Goal: Information Seeking & Learning: Check status

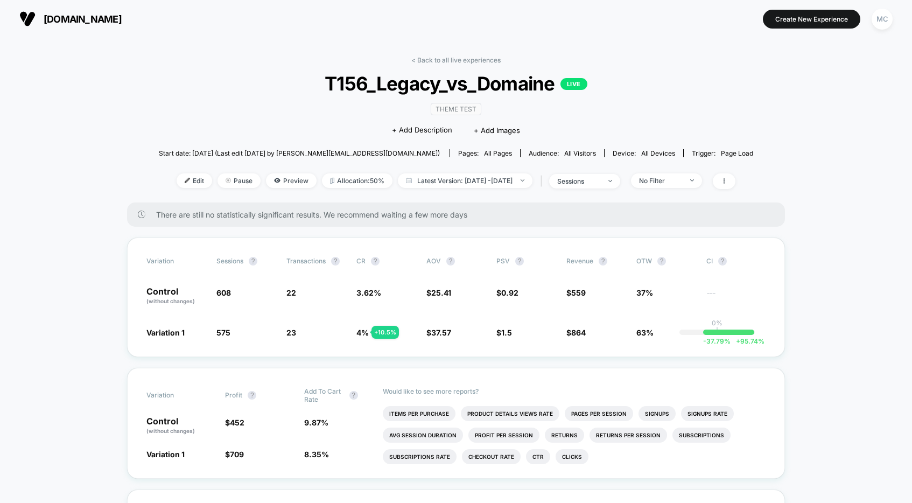
click at [194, 102] on div "< Back to all live experiences T156_Legacy_vs_Domaine LIVE Theme Test Click to …" at bounding box center [456, 129] width 595 height 146
click at [195, 101] on div "< Back to all live experiences T156_Legacy_vs_Domaine LIVE Theme Test Click to …" at bounding box center [456, 129] width 595 height 146
drag, startPoint x: 296, startPoint y: 295, endPoint x: 285, endPoint y: 295, distance: 10.2
click at [285, 295] on div "Control (without changes) 608 22 3.62 % $ 25.41 $ 0.92 $ 559 37% ---" at bounding box center [455, 296] width 619 height 18
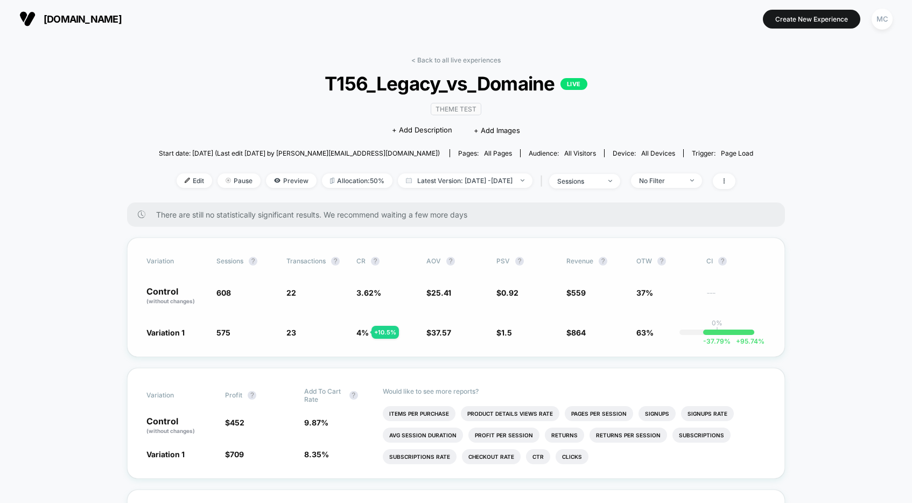
click at [292, 293] on span "22" at bounding box center [291, 292] width 10 height 9
click at [294, 334] on span "23" at bounding box center [291, 332] width 10 height 9
click at [293, 334] on span "23" at bounding box center [291, 332] width 10 height 9
click at [291, 335] on span "23" at bounding box center [291, 332] width 10 height 9
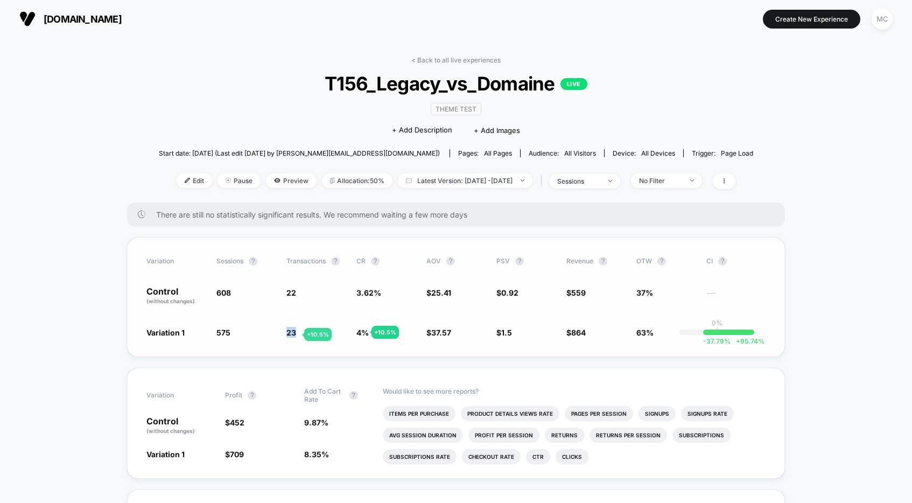
click at [291, 335] on span "23" at bounding box center [291, 332] width 10 height 9
click at [291, 334] on span "23" at bounding box center [291, 332] width 10 height 9
click at [294, 295] on span "22" at bounding box center [291, 292] width 10 height 9
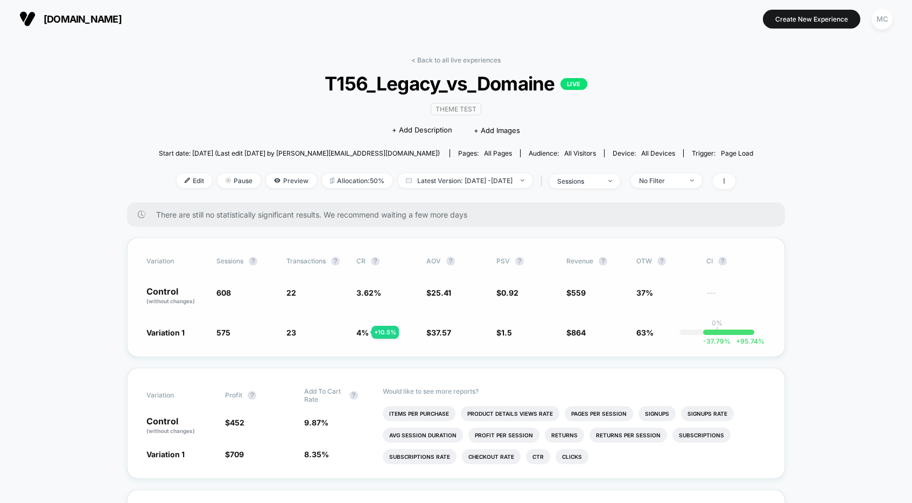
click at [294, 295] on span "22" at bounding box center [291, 292] width 10 height 9
click at [293, 296] on span "22" at bounding box center [291, 292] width 10 height 9
click at [290, 335] on span "23" at bounding box center [291, 332] width 10 height 9
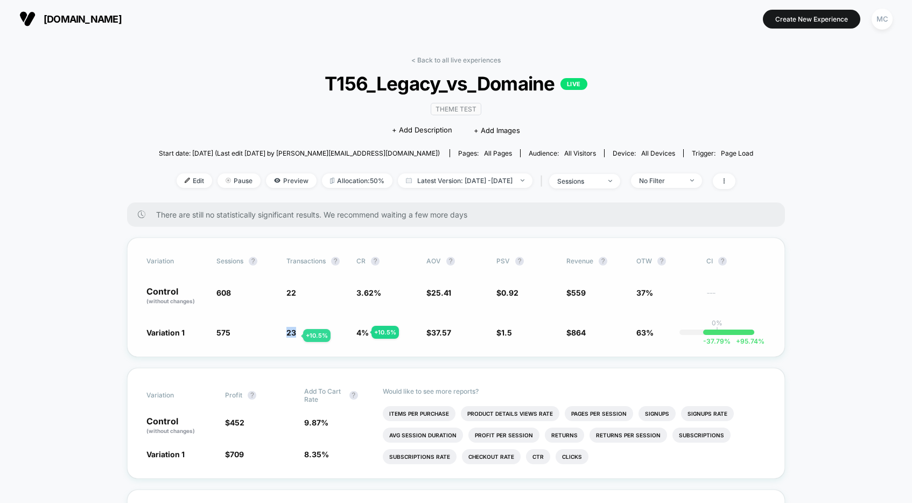
click at [290, 335] on span "23" at bounding box center [291, 332] width 10 height 9
click at [297, 329] on span "23 + 10.5 %" at bounding box center [315, 332] width 59 height 11
click at [303, 326] on div "Variation Sessions ? Transactions ? CR ? AOV ? PSV ? Revenue ? OTW ? CI ? Contr…" at bounding box center [456, 297] width 658 height 120
drag, startPoint x: 215, startPoint y: 293, endPoint x: 312, endPoint y: 339, distance: 106.7
click at [313, 339] on div "Variation Sessions ? Transactions ? CR ? AOV ? PSV ? Revenue ? OTW ? CI ? Contr…" at bounding box center [456, 297] width 658 height 120
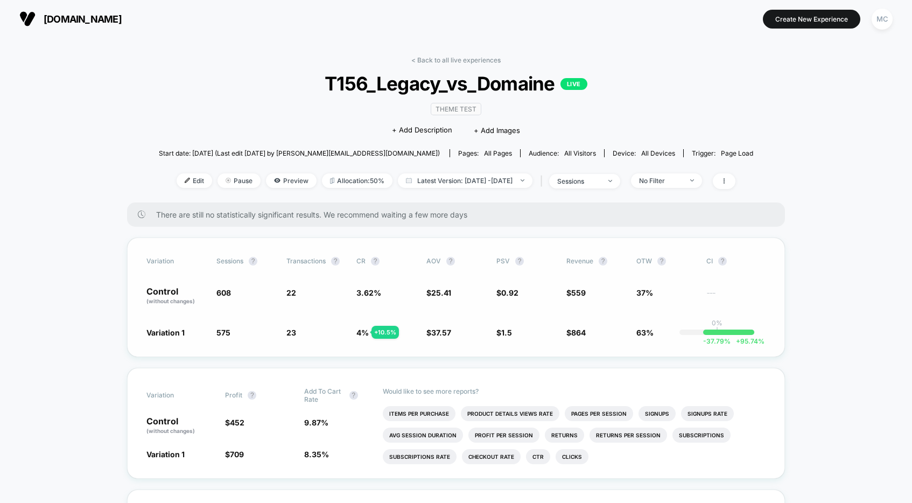
click at [312, 339] on div "Variation Sessions ? Transactions ? CR ? AOV ? PSV ? Revenue ? OTW ? CI ? Contr…" at bounding box center [456, 297] width 658 height 120
drag, startPoint x: 310, startPoint y: 337, endPoint x: 217, endPoint y: 292, distance: 103.3
click at [217, 292] on div "Variation Sessions ? Transactions ? CR ? AOV ? PSV ? Revenue ? OTW ? CI ? Contr…" at bounding box center [456, 297] width 658 height 120
click at [219, 292] on span "608" at bounding box center [223, 292] width 15 height 9
drag, startPoint x: 217, startPoint y: 292, endPoint x: 305, endPoint y: 334, distance: 97.5
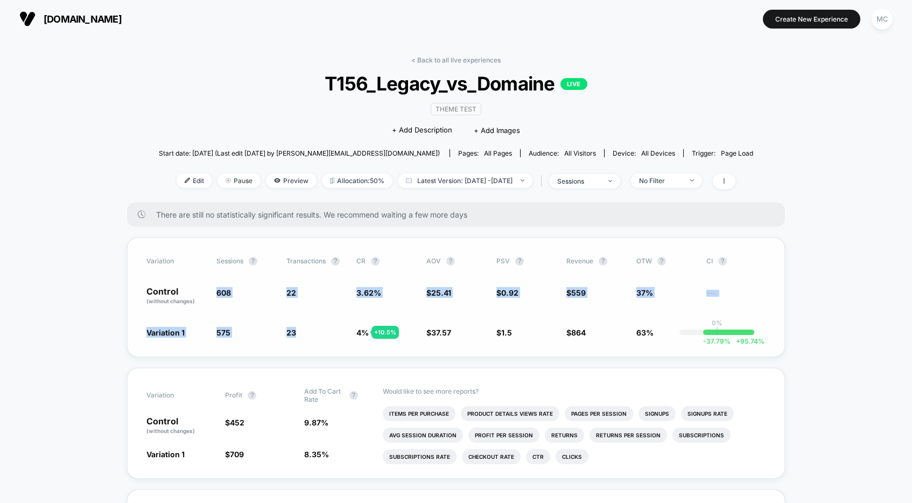
click at [304, 333] on div "Variation Sessions ? Transactions ? CR ? AOV ? PSV ? Revenue ? OTW ? CI ? Contr…" at bounding box center [456, 297] width 658 height 120
click at [305, 334] on span "23 + 10.5 %" at bounding box center [315, 332] width 59 height 11
drag, startPoint x: 307, startPoint y: 335, endPoint x: 142, endPoint y: 292, distance: 171.4
click at [142, 291] on div "Variation Sessions ? Transactions ? CR ? AOV ? PSV ? Revenue ? OTW ? CI ? Contr…" at bounding box center [456, 297] width 658 height 120
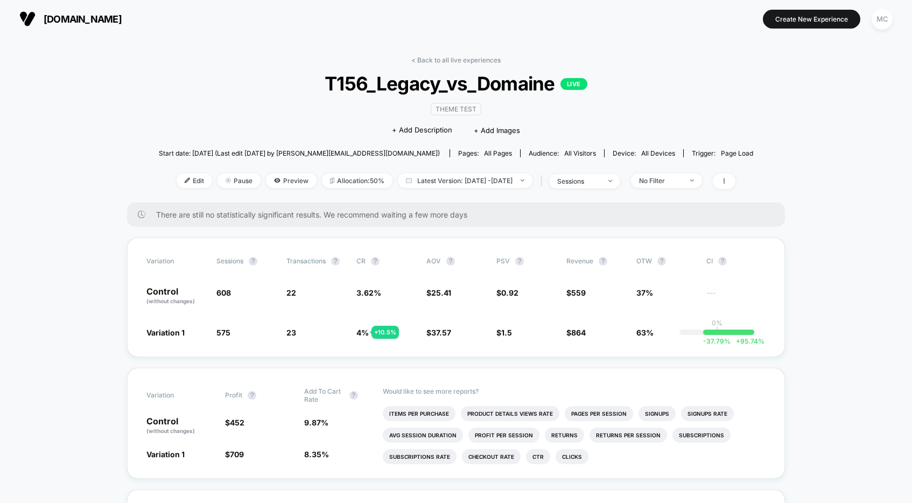
click at [239, 86] on span "T156_Legacy_vs_Domaine LIVE" at bounding box center [455, 83] width 535 height 23
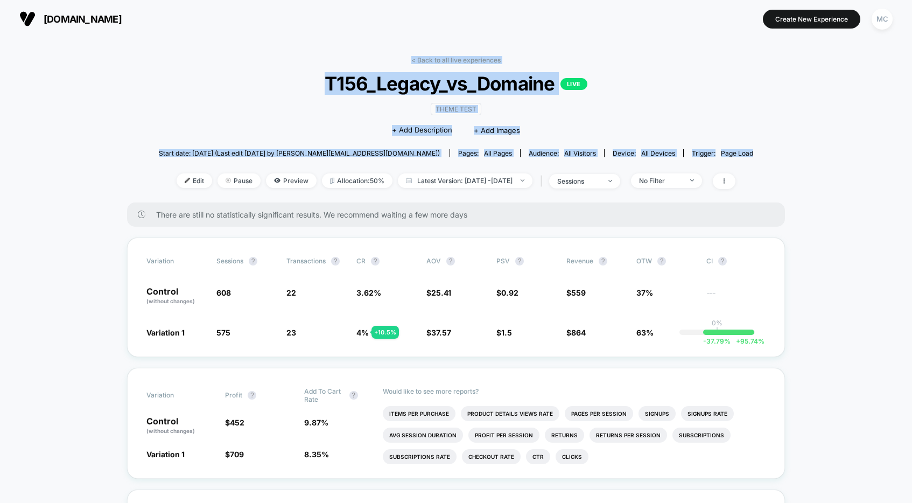
drag, startPoint x: 247, startPoint y: 81, endPoint x: 761, endPoint y: 157, distance: 519.3
click at [740, 160] on div "< Back to all live experiences T156_Legacy_vs_Domaine LIVE Theme Test Click to …" at bounding box center [456, 129] width 595 height 146
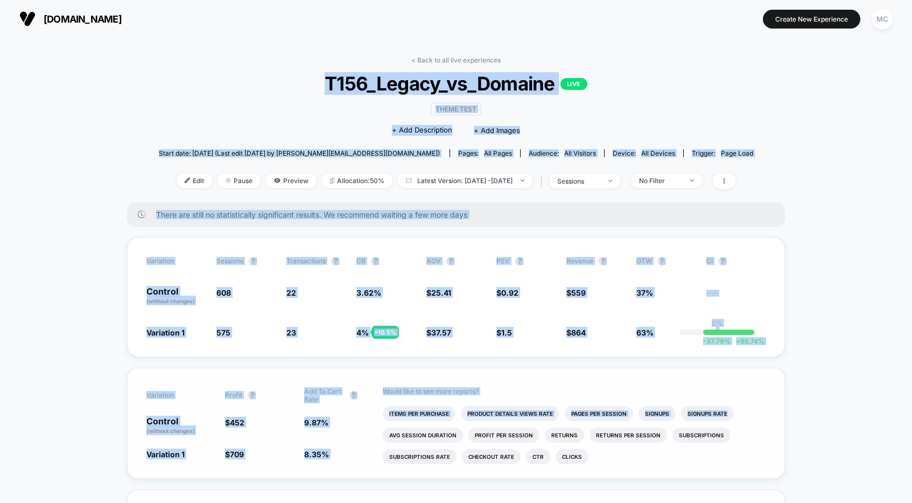
drag, startPoint x: 155, startPoint y: 95, endPoint x: 769, endPoint y: 454, distance: 711.5
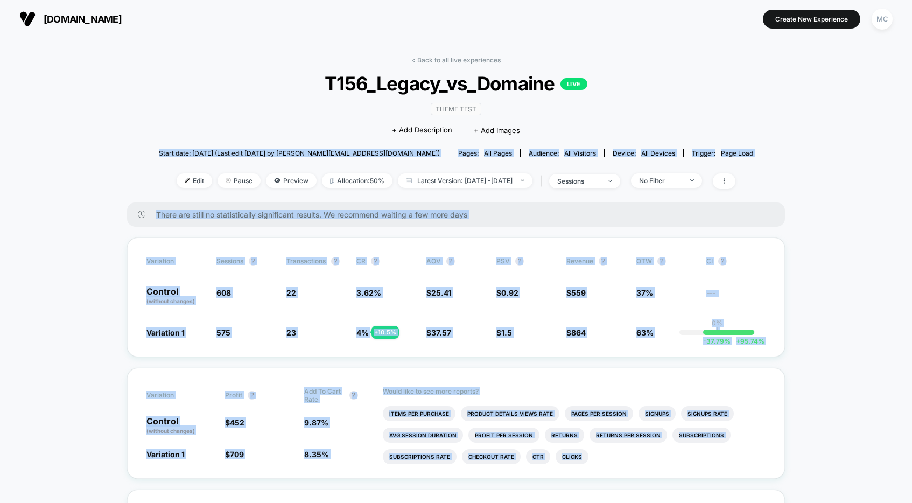
drag, startPoint x: 793, startPoint y: 479, endPoint x: 126, endPoint y: 143, distance: 747.3
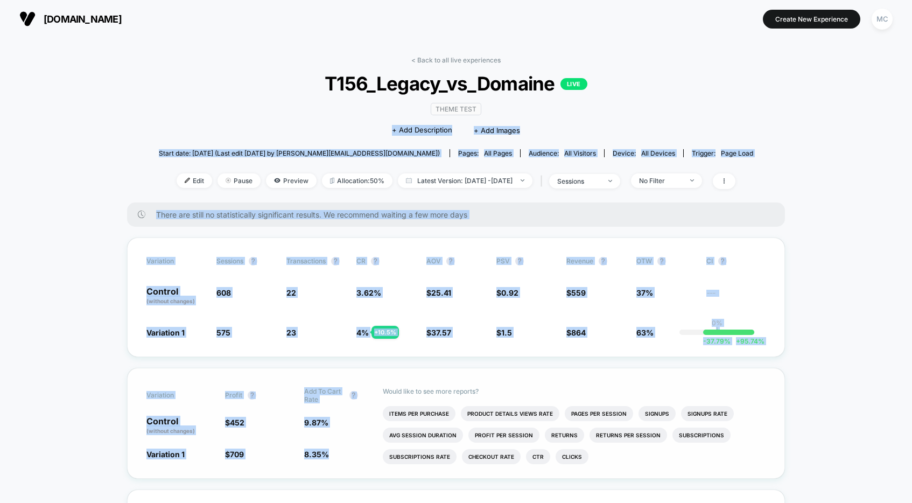
drag, startPoint x: 142, startPoint y: 113, endPoint x: 719, endPoint y: 478, distance: 683.3
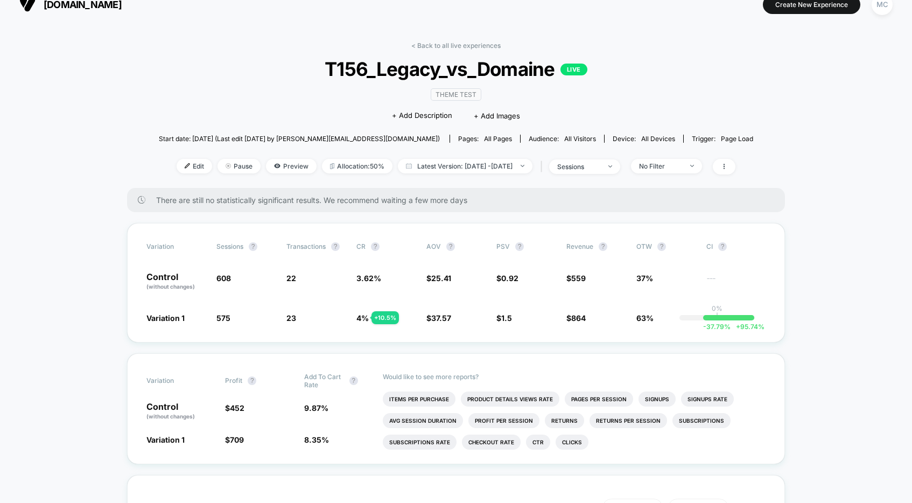
scroll to position [17, 0]
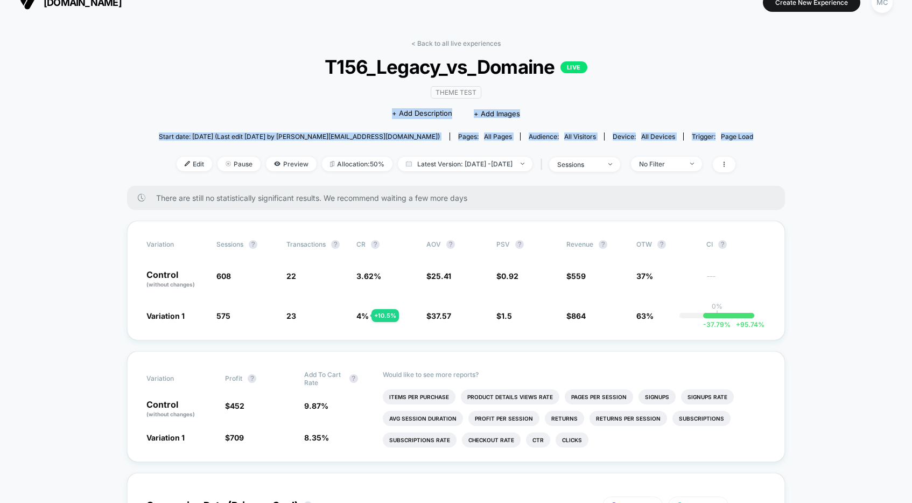
drag, startPoint x: 756, startPoint y: 135, endPoint x: 172, endPoint y: 117, distance: 584.0
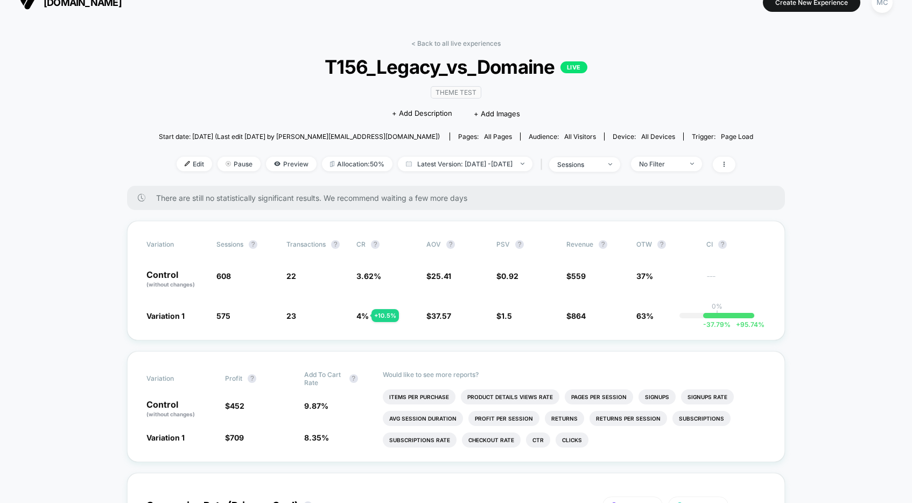
drag, startPoint x: 176, startPoint y: 115, endPoint x: 186, endPoint y: 111, distance: 10.6
click at [176, 115] on div "< Back to all live experiences T156_Legacy_vs_Domaine LIVE Theme Test Click to …" at bounding box center [456, 112] width 595 height 146
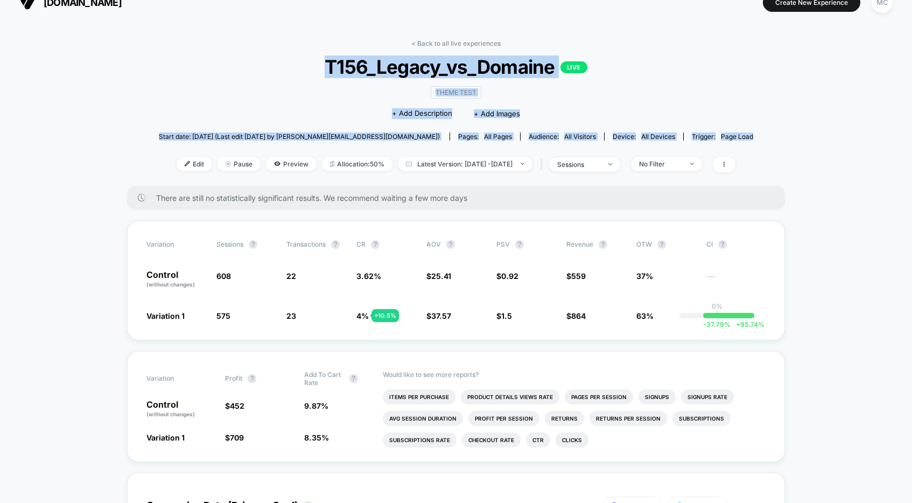
drag, startPoint x: 292, startPoint y: 73, endPoint x: 755, endPoint y: 139, distance: 467.8
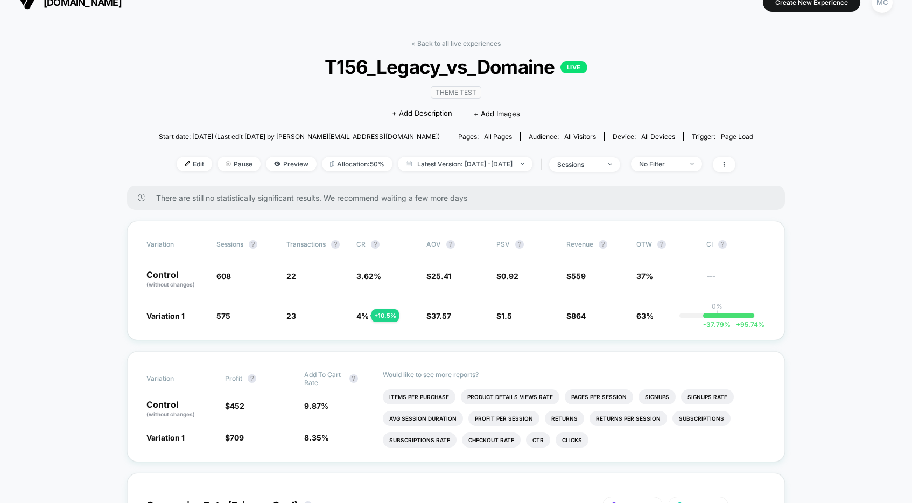
click at [181, 125] on div "< Back to all live experiences T156_Legacy_vs_Domaine LIVE Theme Test Click to …" at bounding box center [456, 112] width 595 height 146
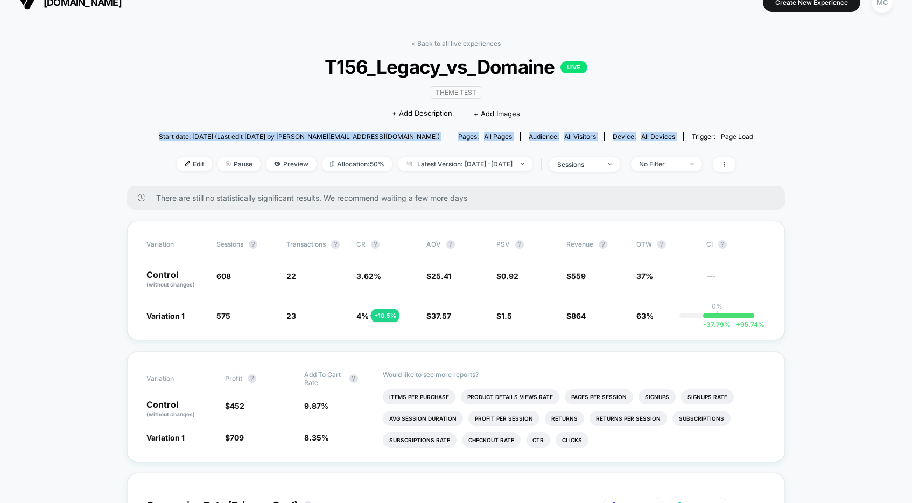
drag, startPoint x: 166, startPoint y: 135, endPoint x: 773, endPoint y: 131, distance: 606.4
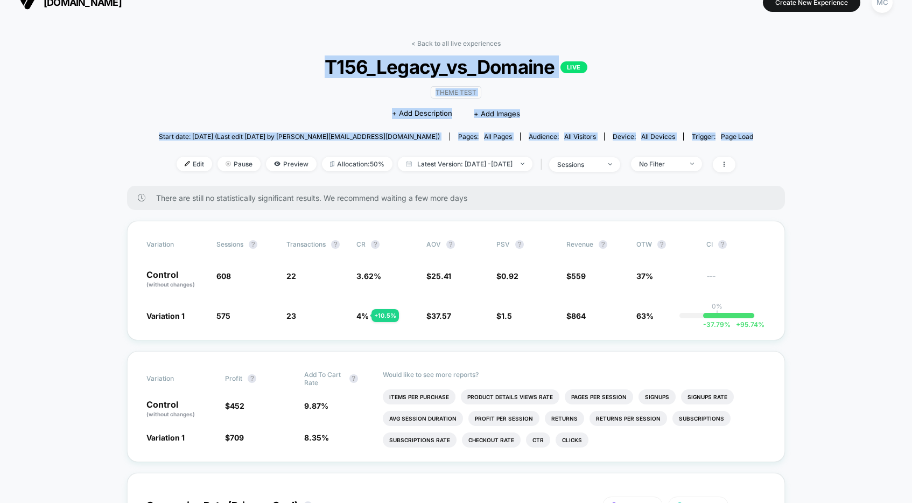
drag, startPoint x: 766, startPoint y: 135, endPoint x: 312, endPoint y: 68, distance: 458.9
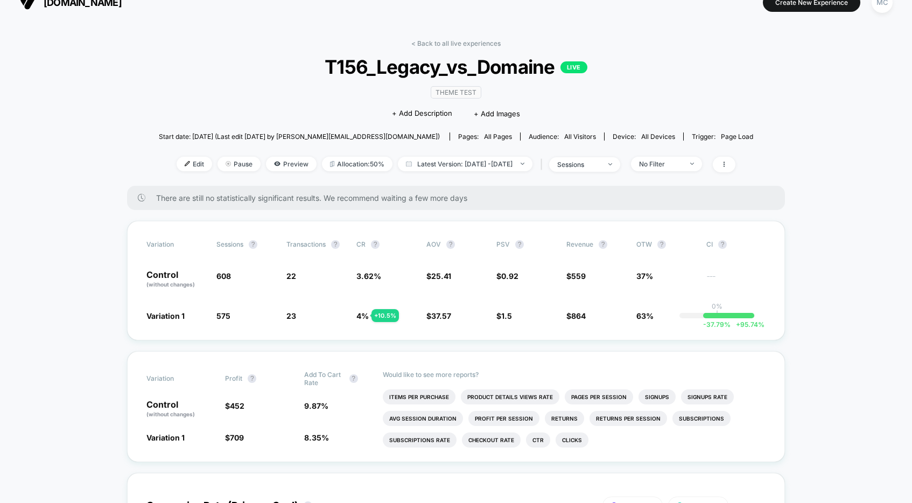
click at [312, 68] on span "T156_Legacy_vs_Domaine LIVE" at bounding box center [455, 66] width 535 height 23
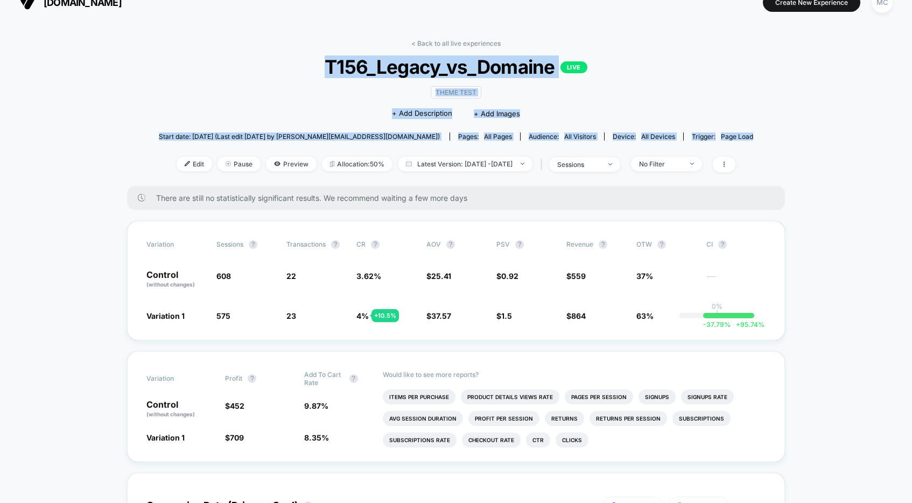
drag, startPoint x: 316, startPoint y: 67, endPoint x: 757, endPoint y: 140, distance: 447.5
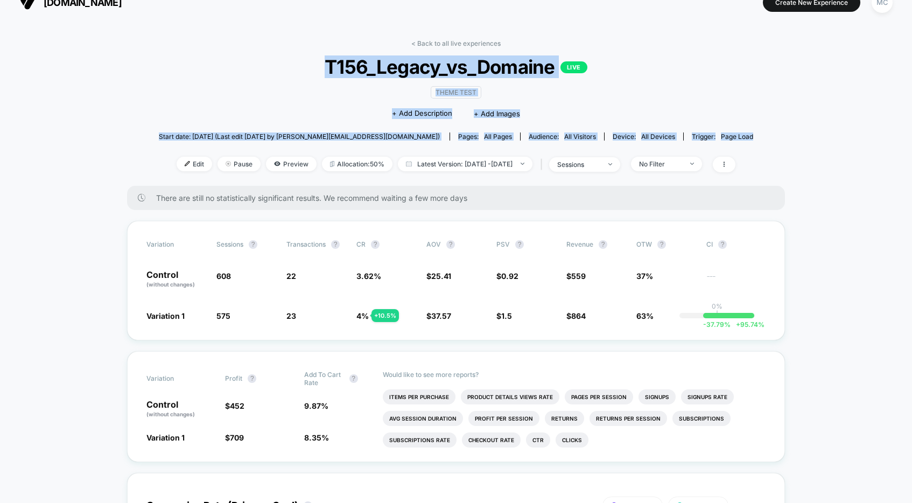
drag, startPoint x: 745, startPoint y: 141, endPoint x: 335, endPoint y: 73, distance: 415.3
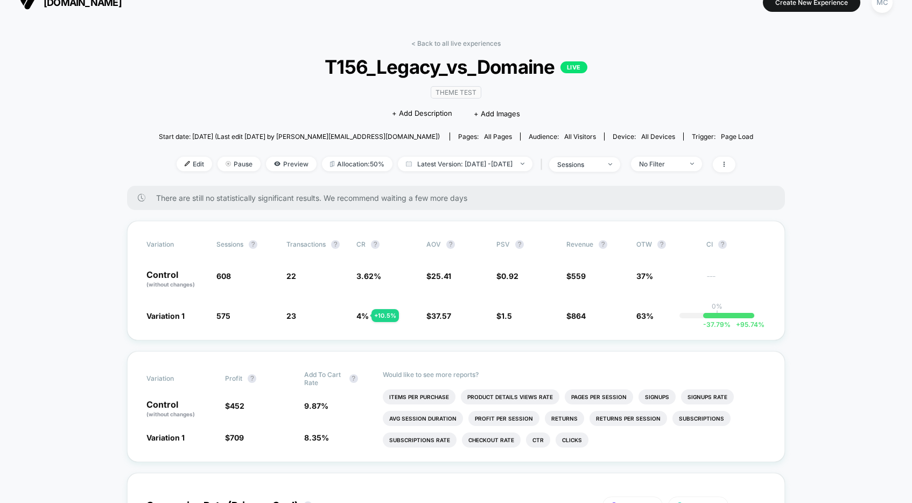
click at [328, 72] on span "T156_Legacy_vs_Domaine LIVE" at bounding box center [455, 66] width 535 height 23
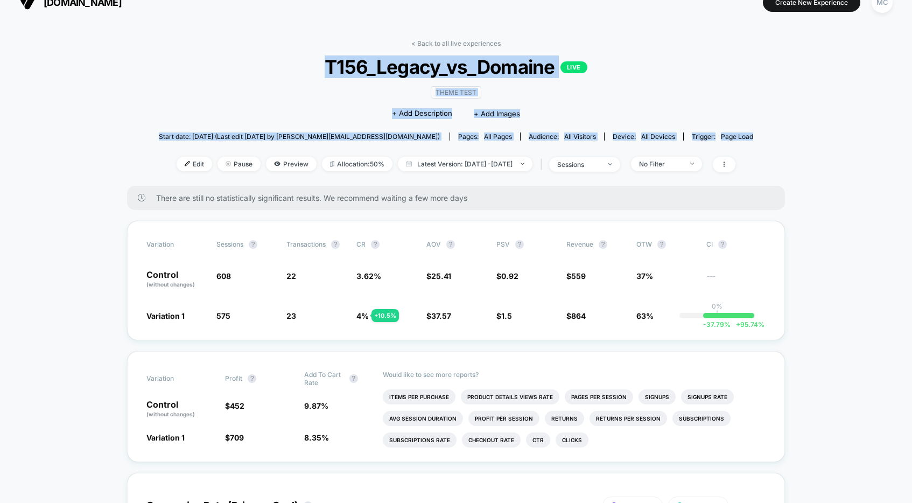
drag, startPoint x: 325, startPoint y: 70, endPoint x: 756, endPoint y: 137, distance: 436.6
drag, startPoint x: 761, startPoint y: 136, endPoint x: 324, endPoint y: 74, distance: 441.0
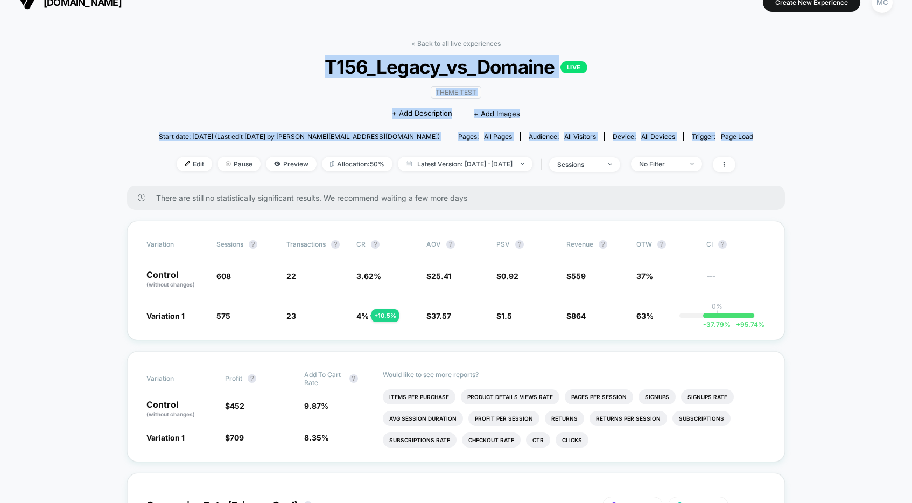
click at [324, 74] on span "T156_Legacy_vs_Domaine LIVE" at bounding box center [455, 66] width 535 height 23
drag, startPoint x: 326, startPoint y: 72, endPoint x: 761, endPoint y: 138, distance: 439.6
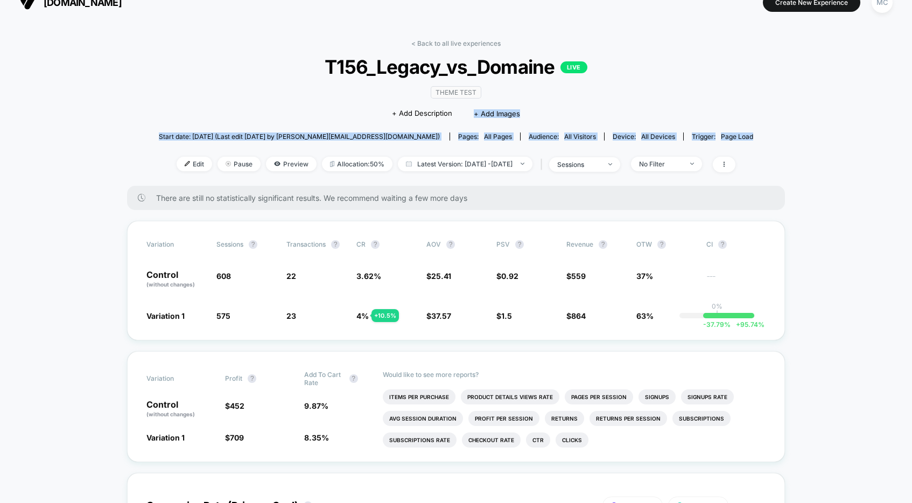
drag, startPoint x: 760, startPoint y: 139, endPoint x: 448, endPoint y: 121, distance: 312.3
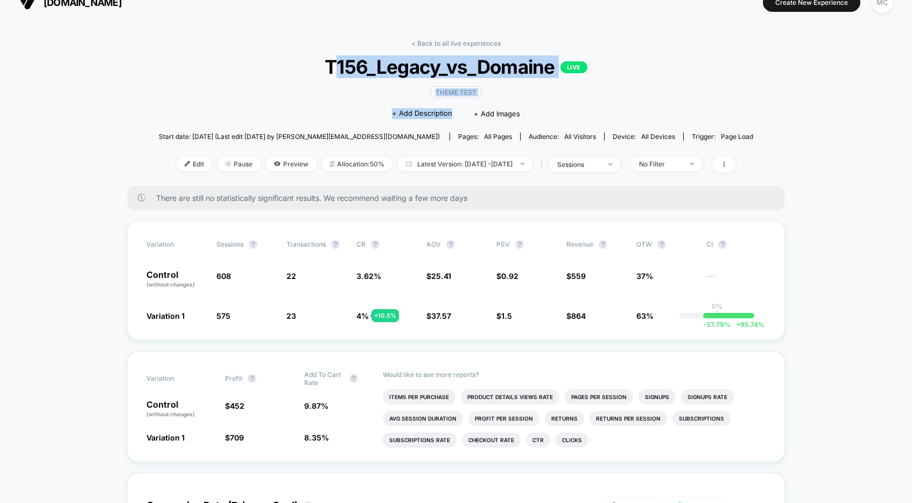
drag, startPoint x: 436, startPoint y: 116, endPoint x: 331, endPoint y: 69, distance: 114.8
click at [332, 70] on div "< Back to all live experiences T156_Legacy_vs_Domaine LIVE Theme Test Click to …" at bounding box center [456, 112] width 595 height 146
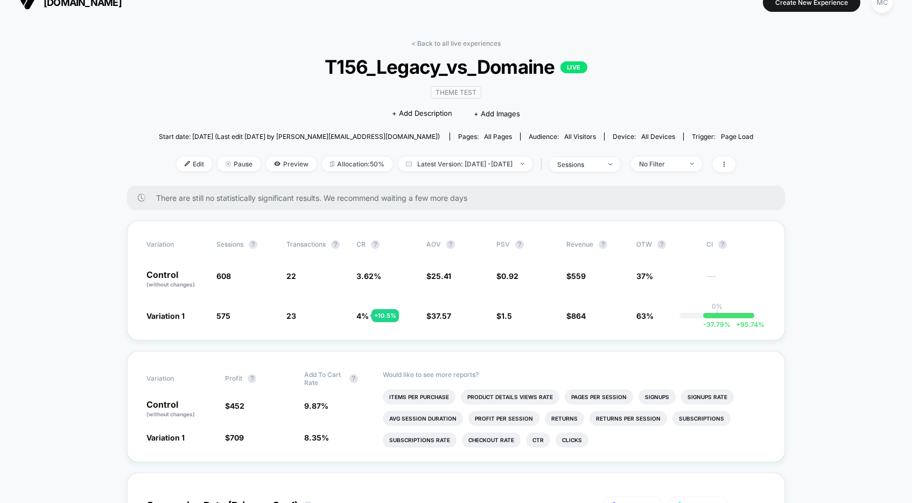
click at [327, 71] on span "T156_Legacy_vs_Domaine LIVE" at bounding box center [455, 66] width 535 height 23
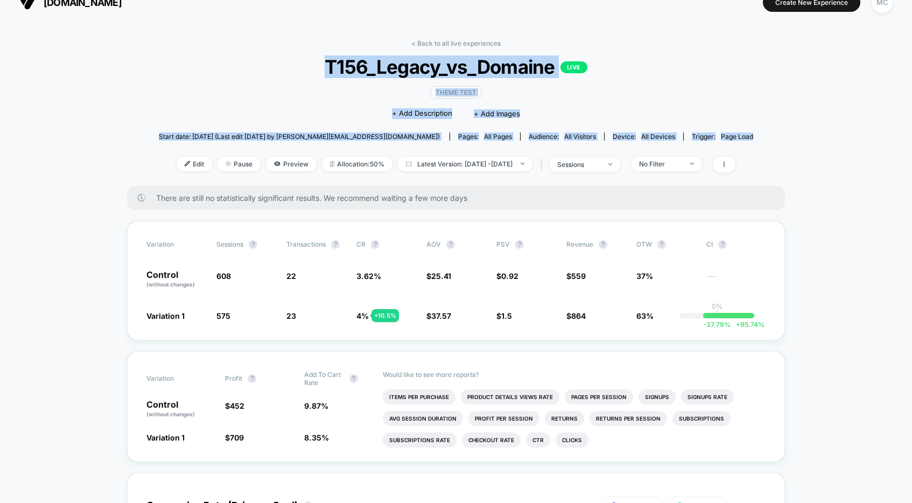
drag, startPoint x: 327, startPoint y: 69, endPoint x: 773, endPoint y: 144, distance: 452.7
drag, startPoint x: 756, startPoint y: 134, endPoint x: 293, endPoint y: 67, distance: 468.0
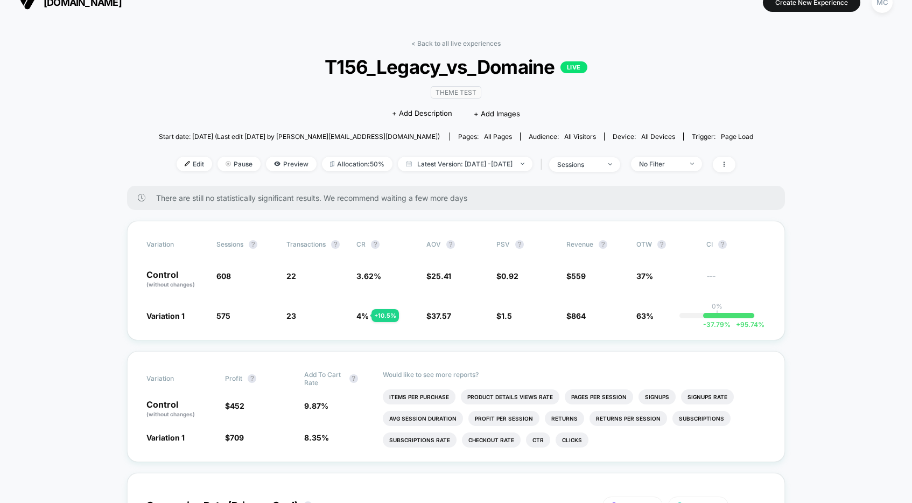
click at [297, 66] on span "T156_Legacy_vs_Domaine LIVE" at bounding box center [455, 66] width 535 height 23
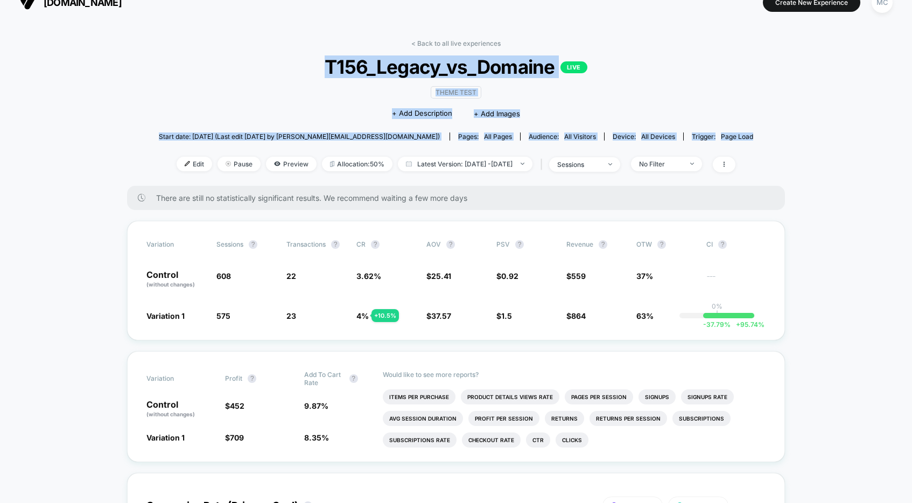
drag, startPoint x: 318, startPoint y: 66, endPoint x: 747, endPoint y: 141, distance: 436.2
click at [747, 141] on div "< Back to all live experiences T156_Legacy_vs_Domaine LIVE Theme Test Click to …" at bounding box center [456, 112] width 595 height 146
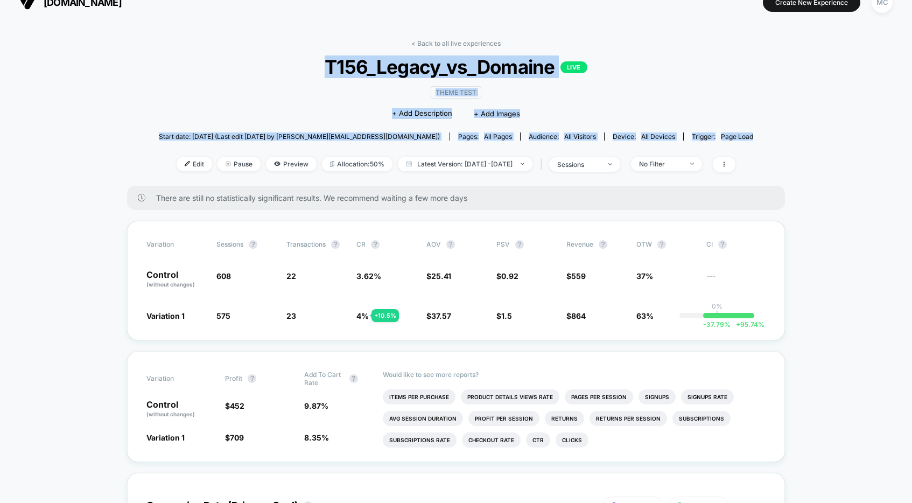
drag, startPoint x: 755, startPoint y: 139, endPoint x: 325, endPoint y: 65, distance: 436.2
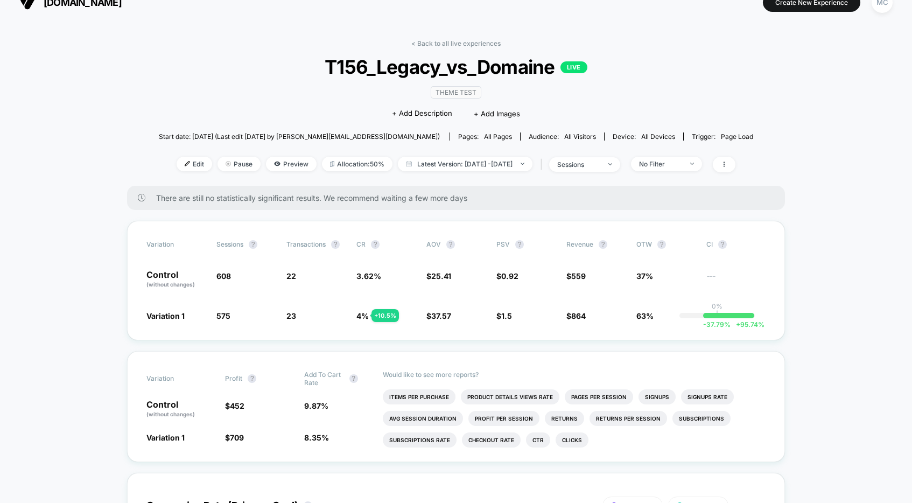
click at [325, 65] on span "T156_Legacy_vs_Domaine LIVE" at bounding box center [455, 66] width 535 height 23
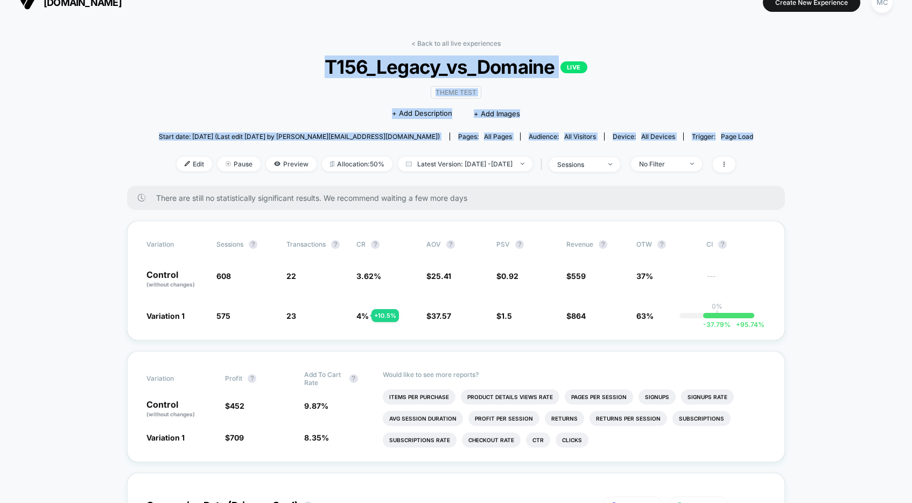
drag, startPoint x: 326, startPoint y: 66, endPoint x: 759, endPoint y: 142, distance: 440.1
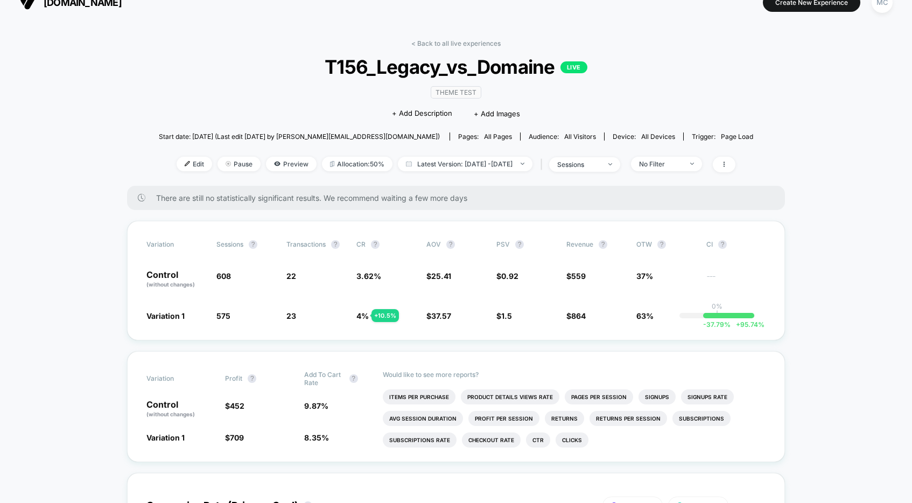
drag, startPoint x: 153, startPoint y: 198, endPoint x: 483, endPoint y: 200, distance: 329.6
click at [482, 201] on div "There are still no statistically significant results. We recommend waiting a fe…" at bounding box center [456, 198] width 658 height 24
click at [483, 201] on span "There are still no statistically significant results. We recommend waiting a fe…" at bounding box center [459, 197] width 607 height 9
drag, startPoint x: 483, startPoint y: 200, endPoint x: 157, endPoint y: 195, distance: 325.3
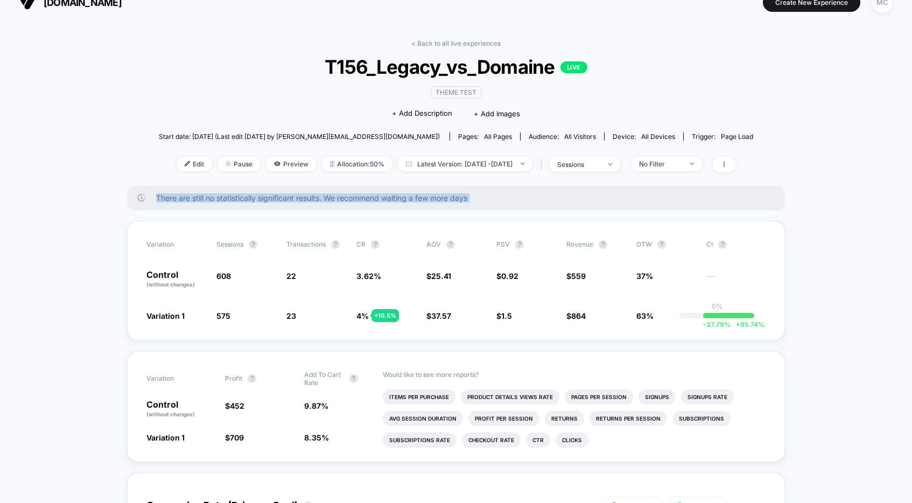
click at [157, 195] on span "There are still no statistically significant results. We recommend waiting a fe…" at bounding box center [459, 197] width 607 height 9
click at [156, 197] on span "There are still no statistically significant results. We recommend waiting a fe…" at bounding box center [459, 197] width 607 height 9
drag, startPoint x: 156, startPoint y: 197, endPoint x: 490, endPoint y: 201, distance: 333.9
click at [490, 201] on span "There are still no statistically significant results. We recommend waiting a fe…" at bounding box center [459, 197] width 607 height 9
click at [488, 201] on span "There are still no statistically significant results. We recommend waiting a fe…" at bounding box center [459, 197] width 607 height 9
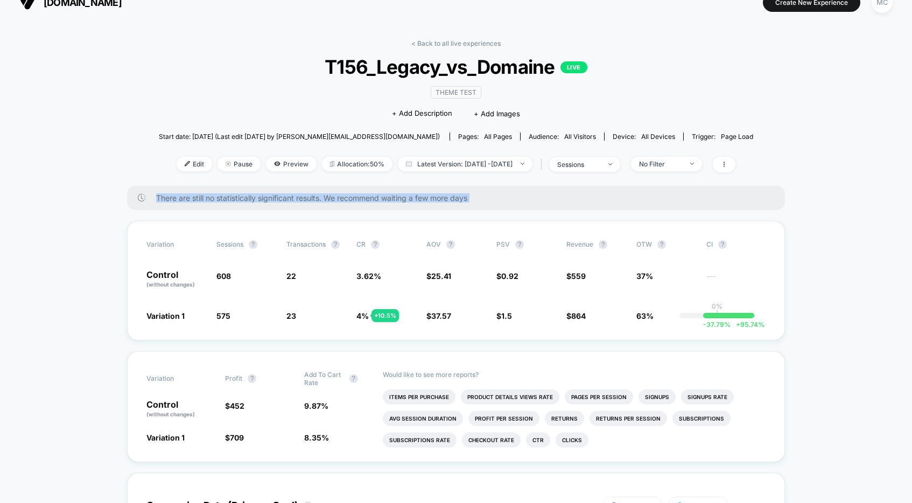
drag, startPoint x: 487, startPoint y: 201, endPoint x: 142, endPoint y: 184, distance: 345.1
drag, startPoint x: 134, startPoint y: 145, endPoint x: 830, endPoint y: 180, distance: 697.7
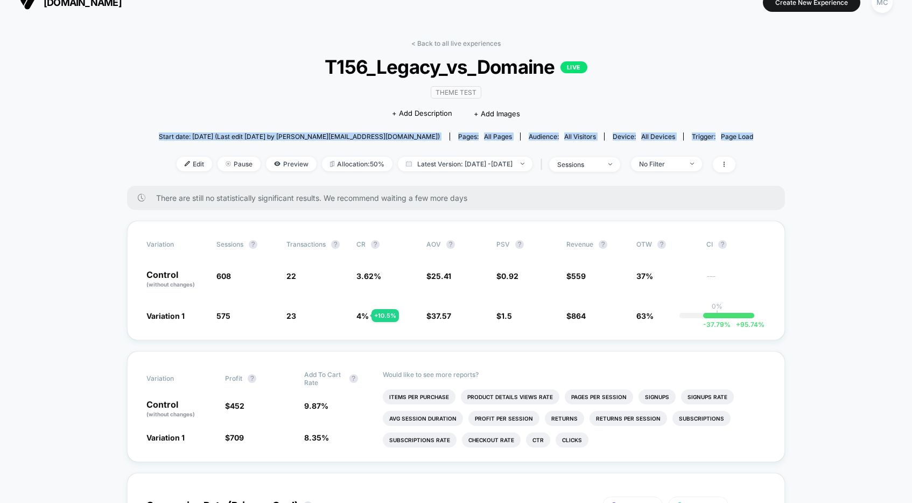
drag, startPoint x: 122, startPoint y: 136, endPoint x: 788, endPoint y: 156, distance: 666.4
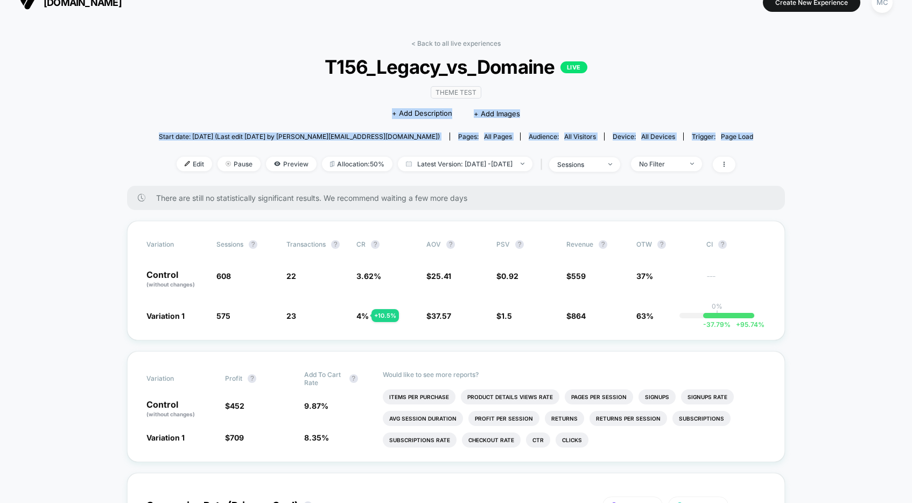
drag, startPoint x: 770, startPoint y: 144, endPoint x: 256, endPoint y: 104, distance: 514.7
click at [256, 104] on div "< Back to all live experiences T156_Legacy_vs_Domaine LIVE Theme Test Click to …" at bounding box center [456, 112] width 595 height 146
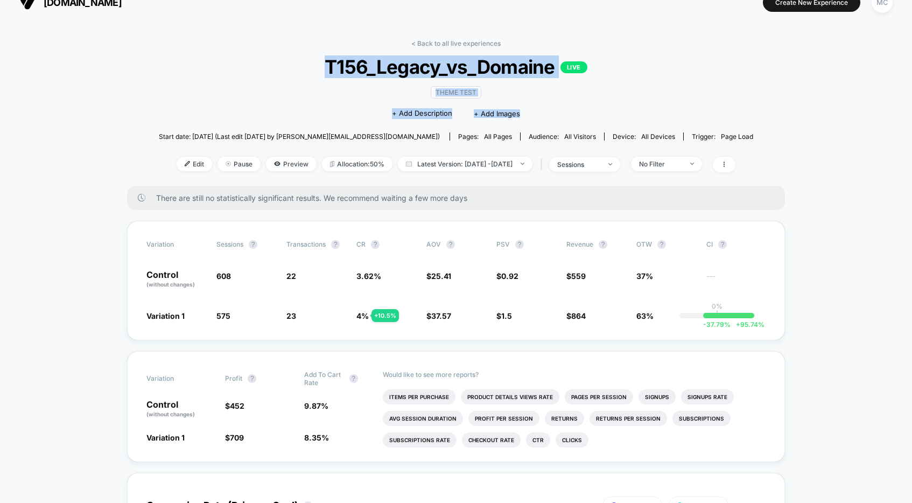
drag, startPoint x: 326, startPoint y: 71, endPoint x: 782, endPoint y: 122, distance: 458.9
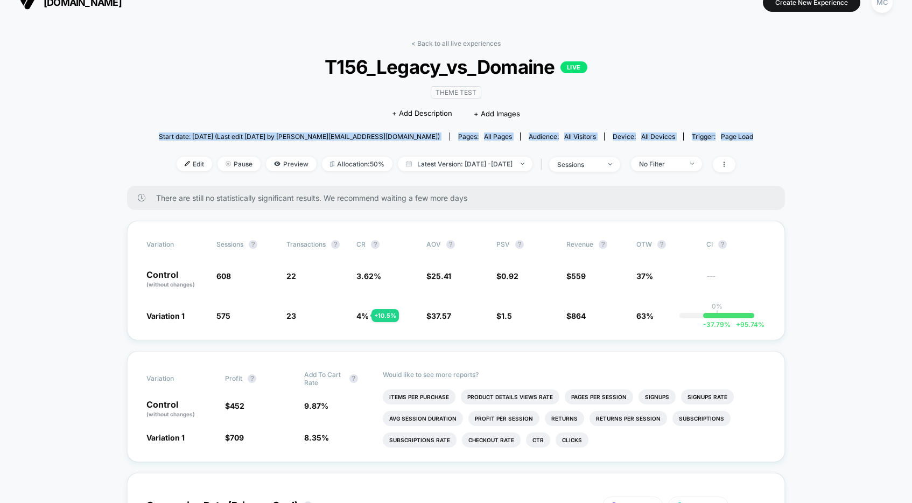
drag, startPoint x: 771, startPoint y: 137, endPoint x: 165, endPoint y: 133, distance: 605.3
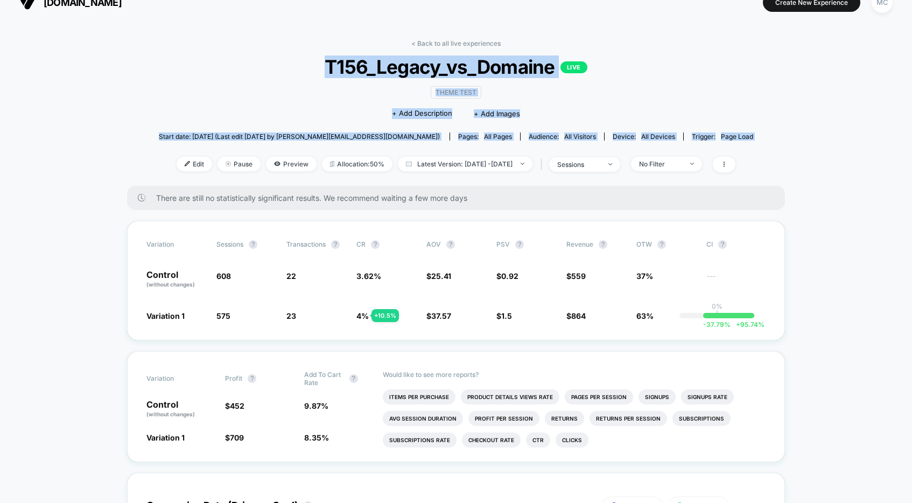
drag, startPoint x: 245, startPoint y: 67, endPoint x: 796, endPoint y: 144, distance: 556.8
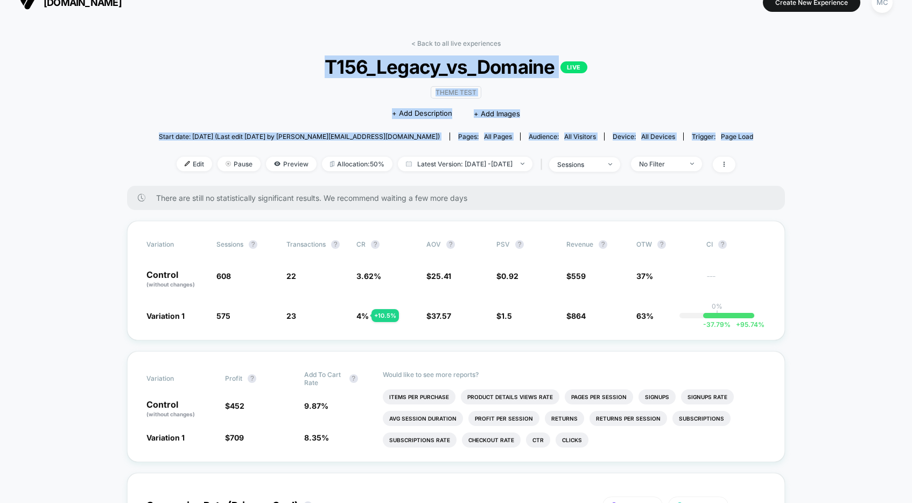
drag, startPoint x: 712, startPoint y: 141, endPoint x: 324, endPoint y: 68, distance: 395.4
click at [324, 68] on span "T156_Legacy_vs_Domaine LIVE" at bounding box center [455, 66] width 535 height 23
drag, startPoint x: 324, startPoint y: 65, endPoint x: 774, endPoint y: 139, distance: 456.2
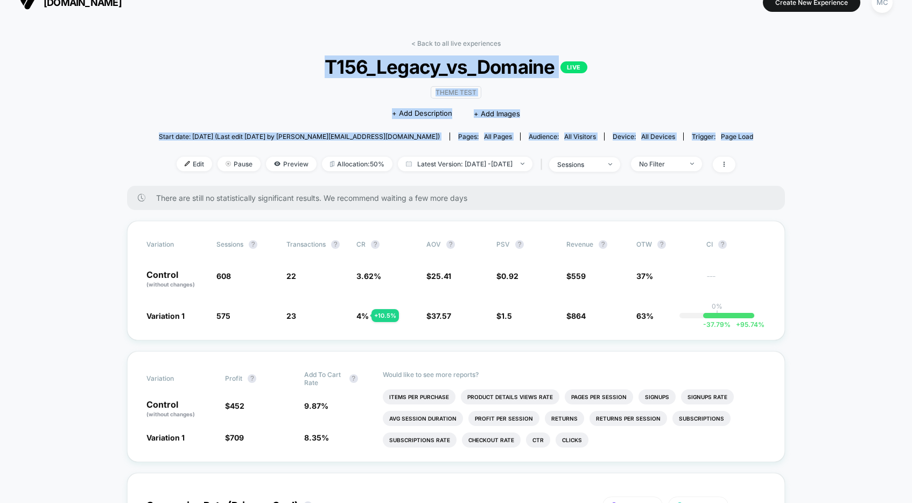
drag, startPoint x: 827, startPoint y: 144, endPoint x: 320, endPoint y: 60, distance: 514.3
click at [324, 61] on span "T156_Legacy_vs_Domaine LIVE" at bounding box center [455, 66] width 535 height 23
drag, startPoint x: 325, startPoint y: 60, endPoint x: 786, endPoint y: 138, distance: 467.5
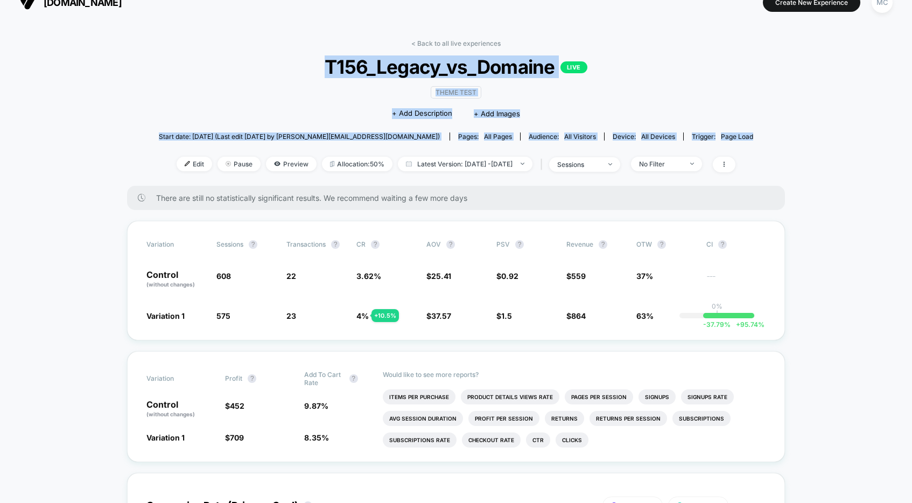
drag, startPoint x: 785, startPoint y: 139, endPoint x: 324, endPoint y: 67, distance: 466.5
click at [324, 67] on span "T156_Legacy_vs_Domaine LIVE" at bounding box center [455, 66] width 535 height 23
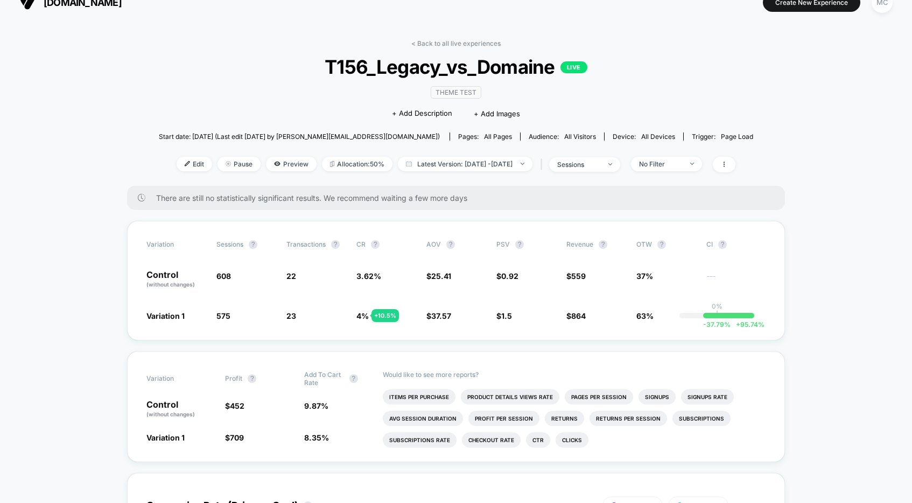
drag, startPoint x: 276, startPoint y: 82, endPoint x: 311, endPoint y: 70, distance: 37.6
click at [276, 82] on div "< Back to all live experiences T156_Legacy_vs_Domaine LIVE Theme Test Click to …" at bounding box center [456, 112] width 595 height 146
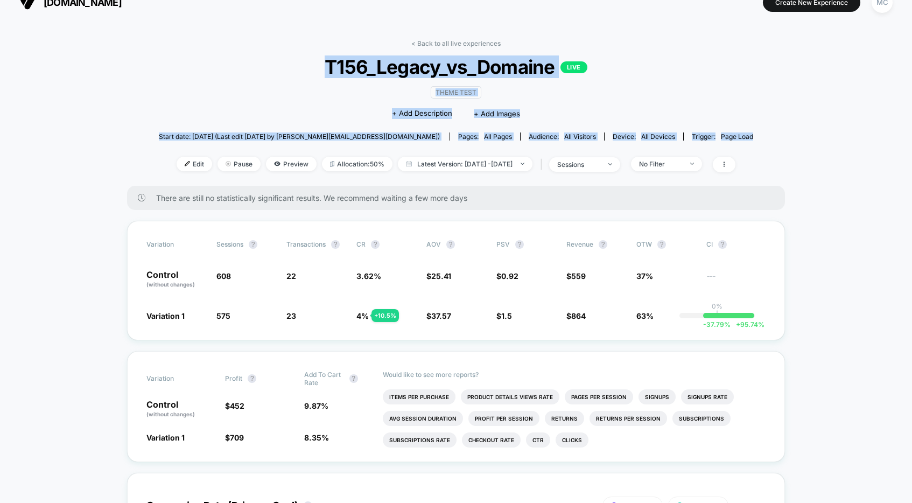
drag, startPoint x: 326, startPoint y: 67, endPoint x: 763, endPoint y: 138, distance: 443.1
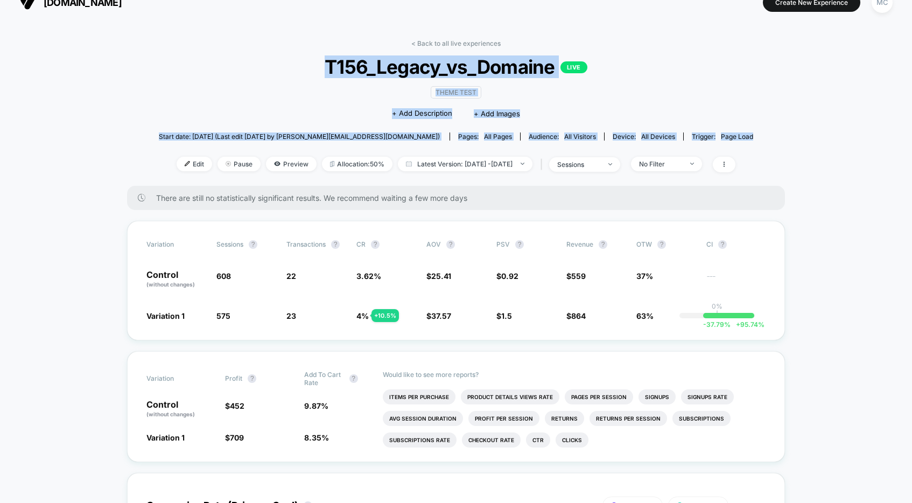
drag, startPoint x: 761, startPoint y: 139, endPoint x: 327, endPoint y: 73, distance: 439.0
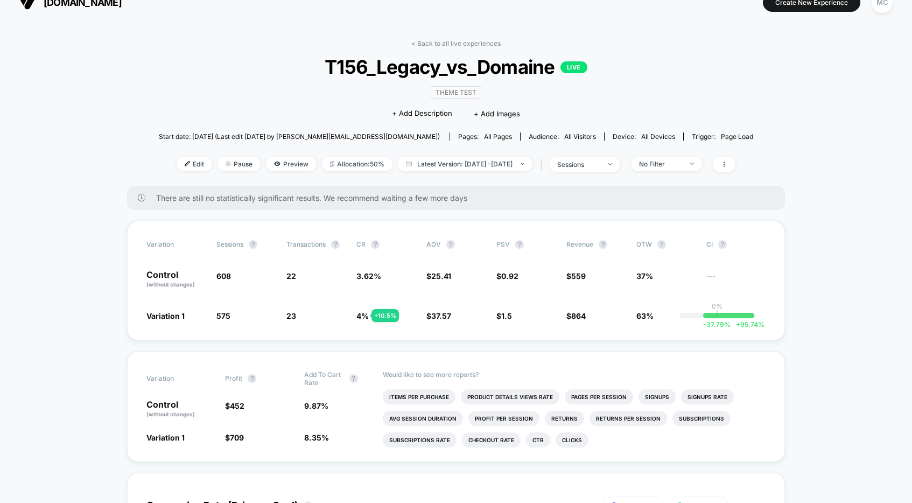
click at [323, 73] on span "T156_Legacy_vs_Domaine LIVE" at bounding box center [455, 66] width 535 height 23
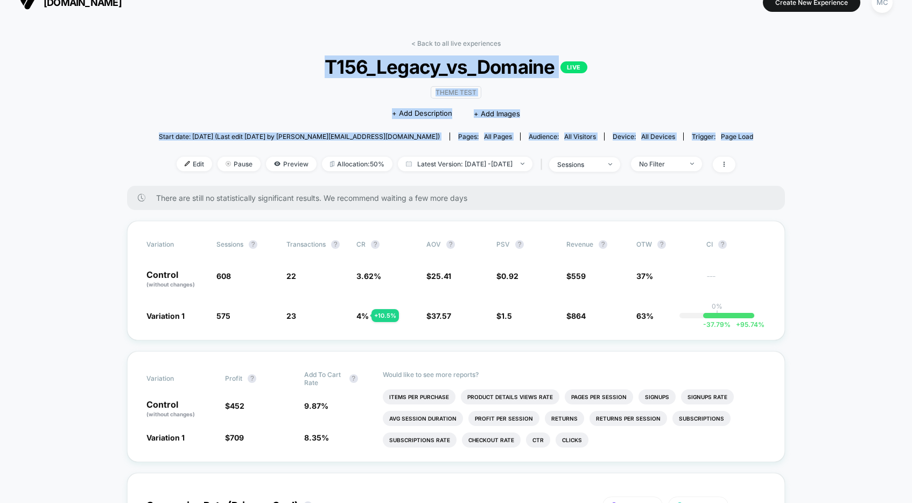
drag, startPoint x: 324, startPoint y: 67, endPoint x: 754, endPoint y: 137, distance: 435.8
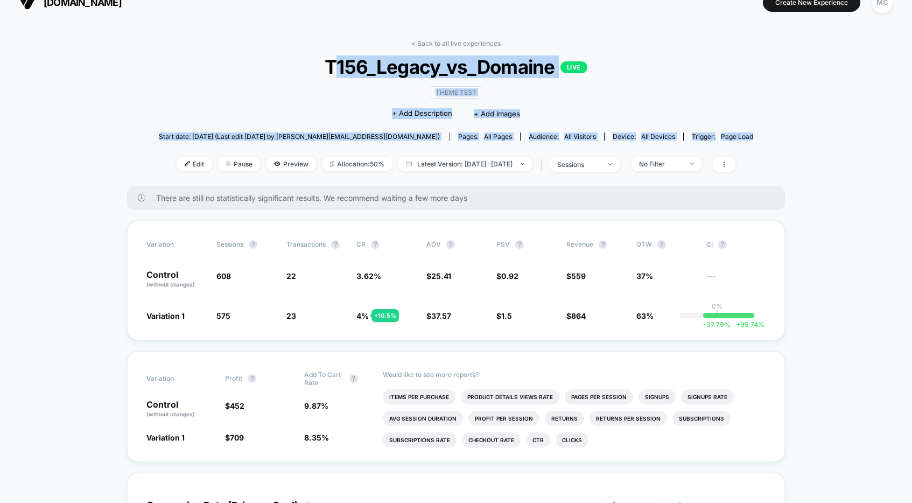
drag, startPoint x: 756, startPoint y: 139, endPoint x: 329, endPoint y: 73, distance: 431.5
click at [329, 73] on span "T156_Legacy_vs_Domaine LIVE" at bounding box center [455, 66] width 535 height 23
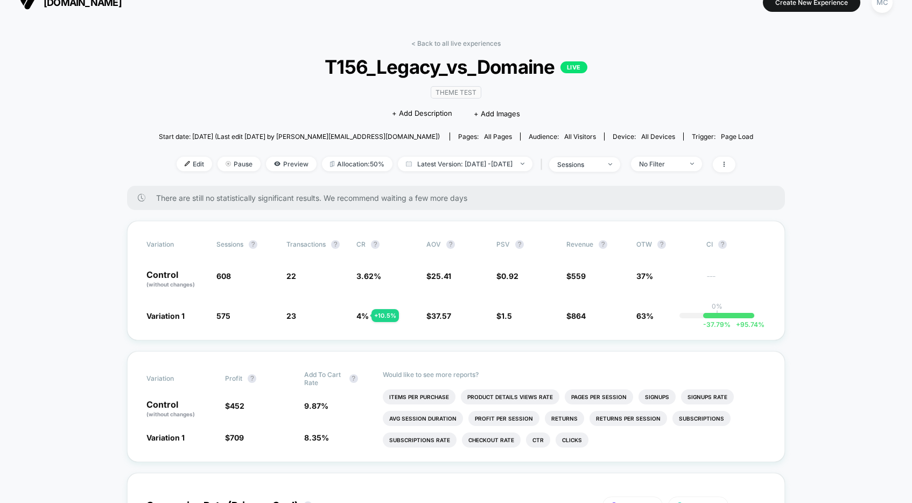
click at [328, 73] on span "T156_Legacy_vs_Domaine LIVE" at bounding box center [455, 66] width 535 height 23
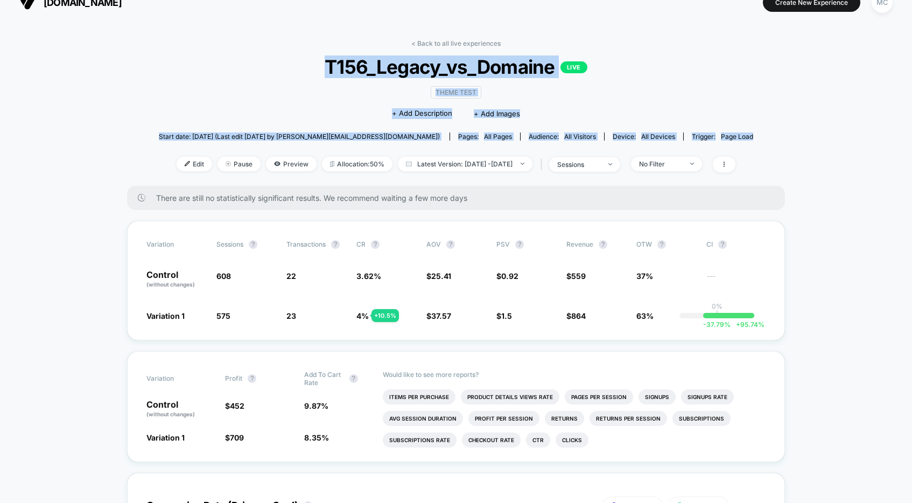
drag, startPoint x: 326, startPoint y: 68, endPoint x: 766, endPoint y: 133, distance: 444.1
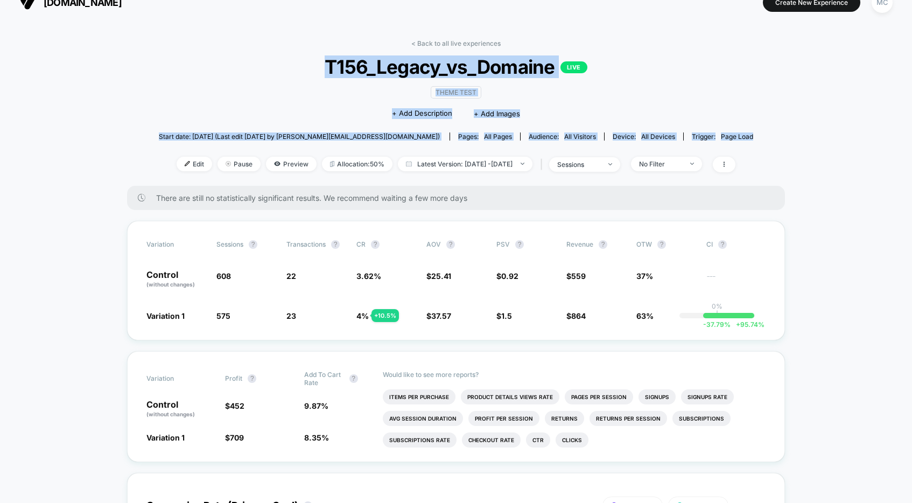
drag, startPoint x: 712, startPoint y: 135, endPoint x: 326, endPoint y: 65, distance: 392.4
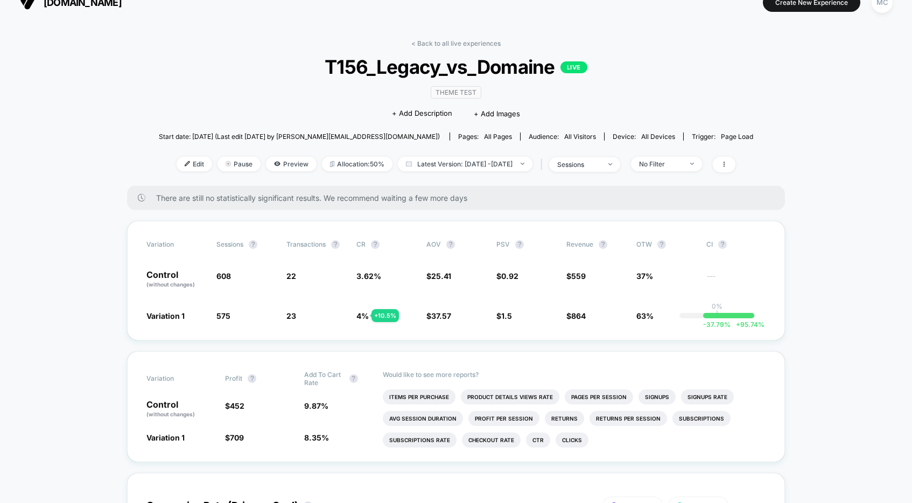
click at [327, 65] on span "T156_Legacy_vs_Domaine LIVE" at bounding box center [455, 66] width 535 height 23
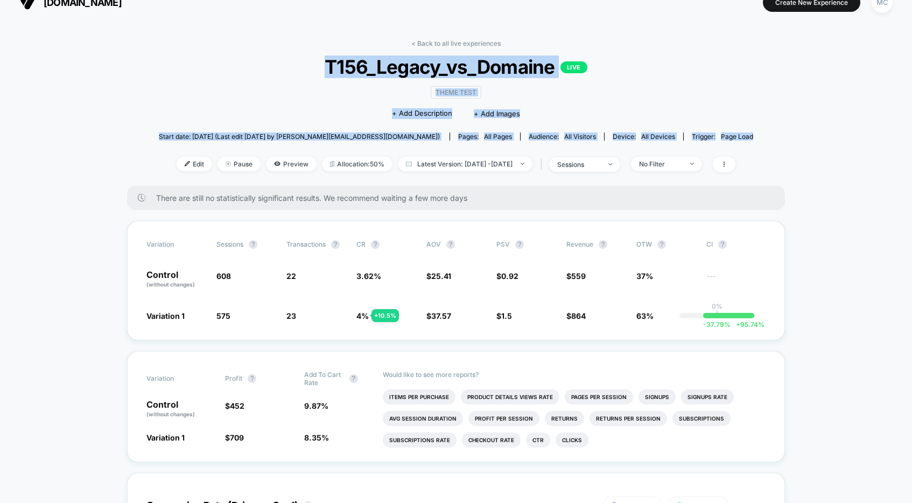
drag, startPoint x: 326, startPoint y: 65, endPoint x: 794, endPoint y: 139, distance: 473.7
drag, startPoint x: 794, startPoint y: 139, endPoint x: 337, endPoint y: 70, distance: 462.4
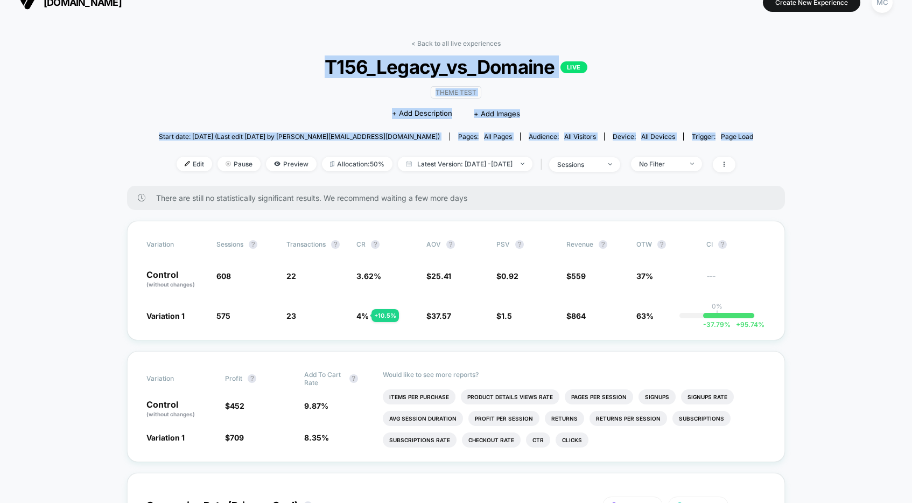
click at [330, 69] on span "T156_Legacy_vs_Domaine LIVE" at bounding box center [455, 66] width 535 height 23
drag, startPoint x: 328, startPoint y: 68, endPoint x: 776, endPoint y: 141, distance: 454.0
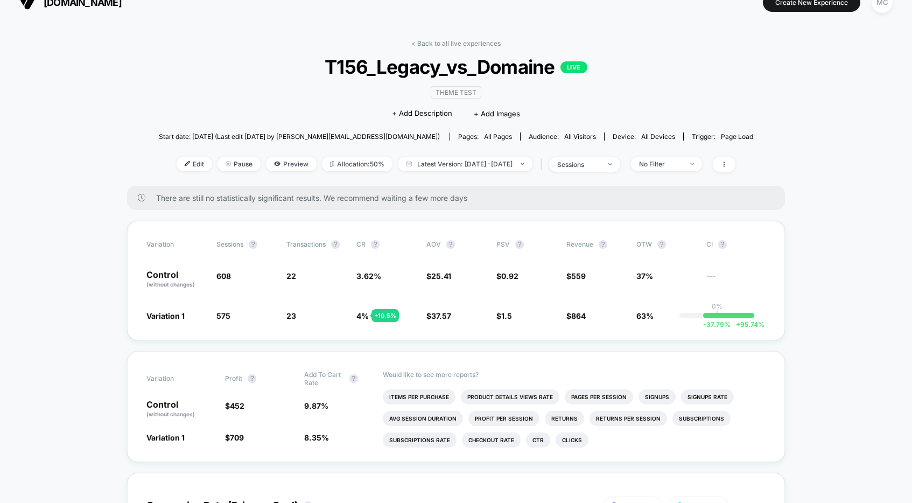
click at [741, 114] on div "< Back to all live experiences T156_Legacy_vs_Domaine LIVE Theme Test Click to …" at bounding box center [456, 112] width 595 height 146
drag, startPoint x: 752, startPoint y: 114, endPoint x: 749, endPoint y: 124, distance: 11.4
drag, startPoint x: 755, startPoint y: 115, endPoint x: 729, endPoint y: 110, distance: 26.9
